Goal: Find specific page/section: Find specific page/section

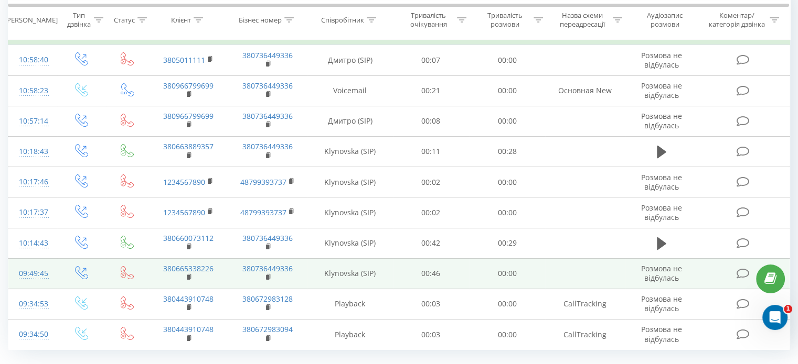
scroll to position [135, 0]
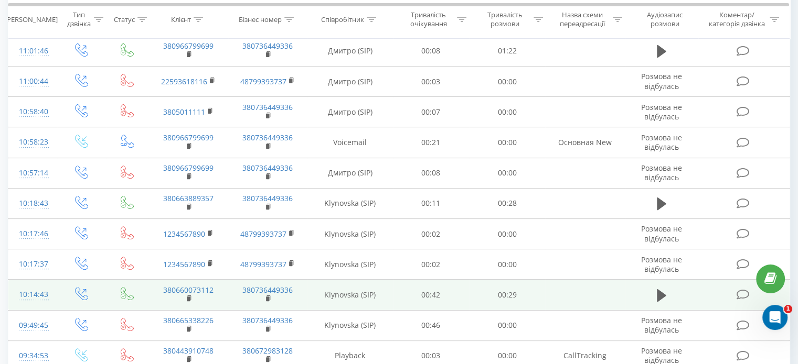
scroll to position [439, 0]
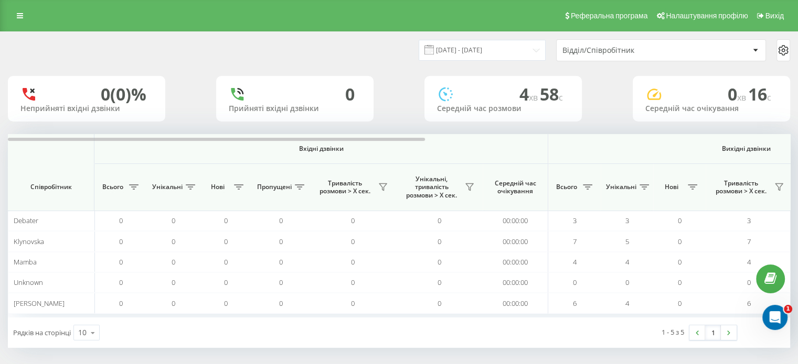
drag, startPoint x: 420, startPoint y: 314, endPoint x: 600, endPoint y: 314, distance: 179.9
click at [600, 314] on div "Вхідні дзвінки Вихідні дзвінки Всі дзвінки Співробітник Всього Унікальні Нові П…" at bounding box center [399, 226] width 782 height 184
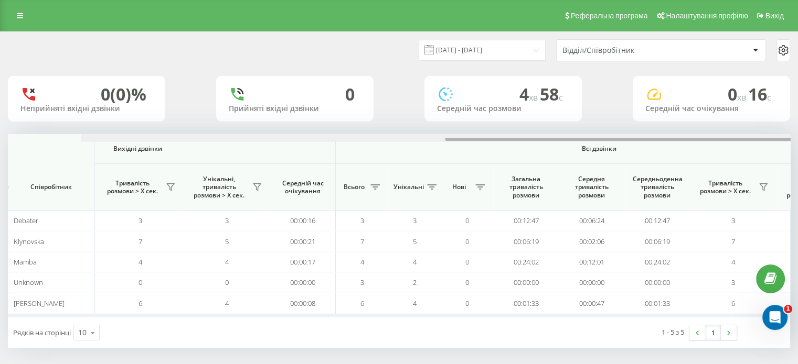
scroll to position [0, 681]
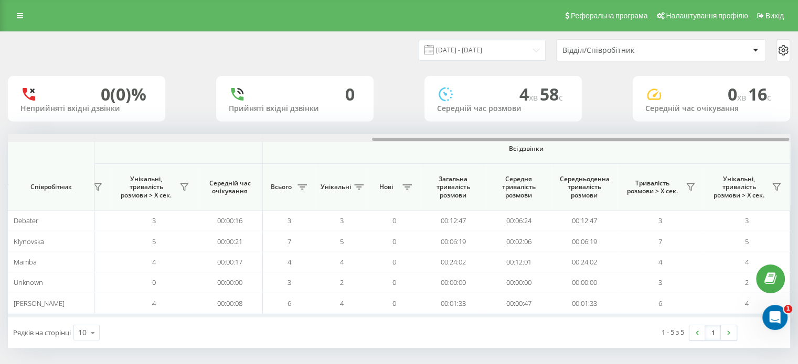
drag, startPoint x: 386, startPoint y: 138, endPoint x: 805, endPoint y: 184, distance: 421.5
click at [797, 184] on html "[DOMAIN_NAME] Проекти [DOMAIN_NAME] Дашборд Центр звернень Аналiтика Ваші звіти…" at bounding box center [399, 182] width 798 height 364
